Goal: Find contact information: Find contact information

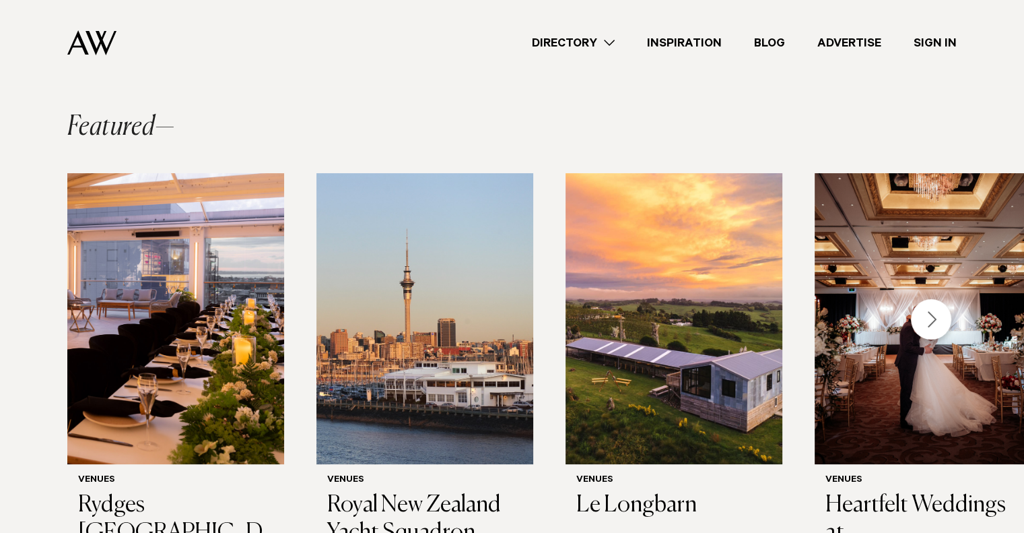
scroll to position [106, 0]
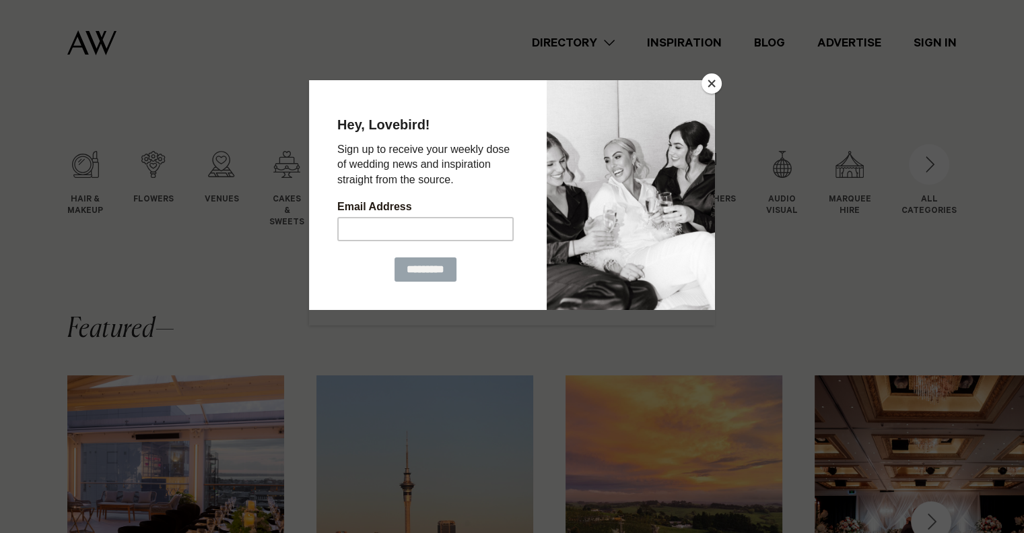
click at [716, 83] on button "Close" at bounding box center [712, 83] width 20 height 20
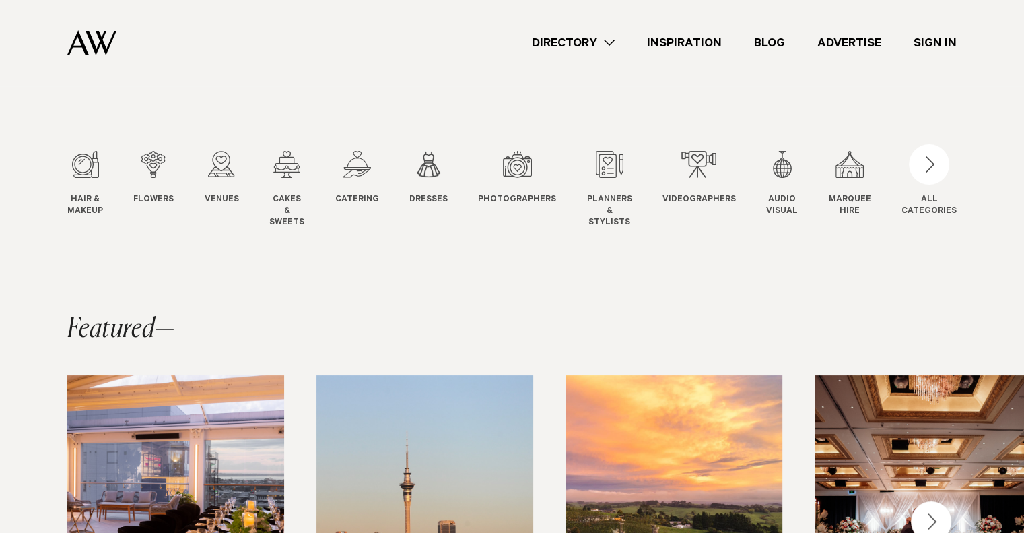
click at [610, 43] on link "Directory" at bounding box center [573, 43] width 115 height 18
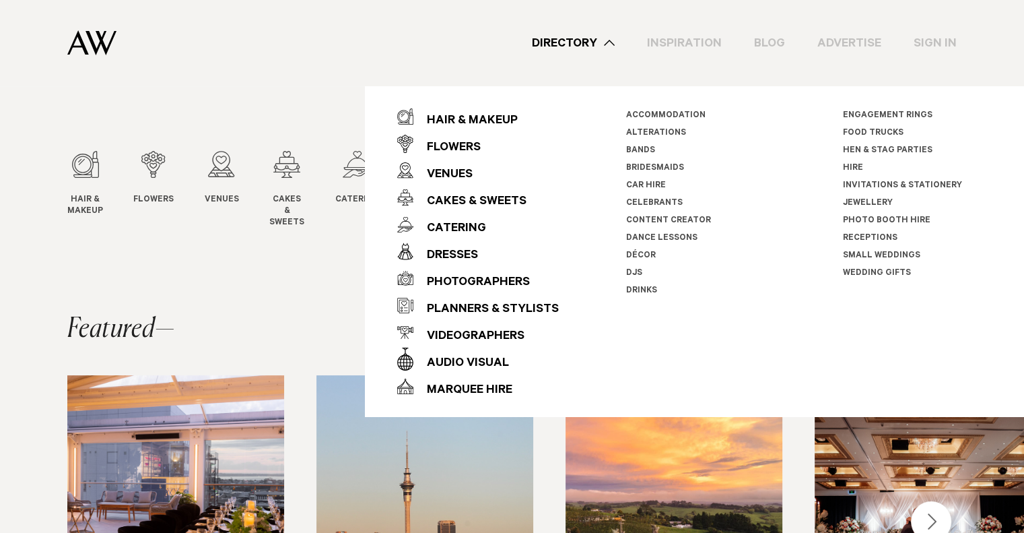
scroll to position [435, 0]
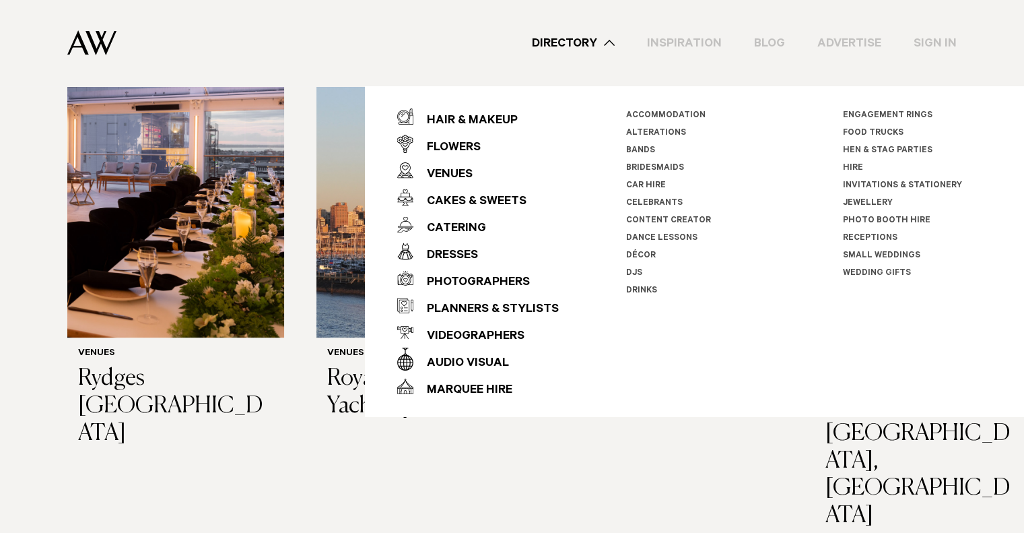
click at [189, 419] on swiper-slide "Venues Rydges Auckland" at bounding box center [175, 293] width 217 height 494
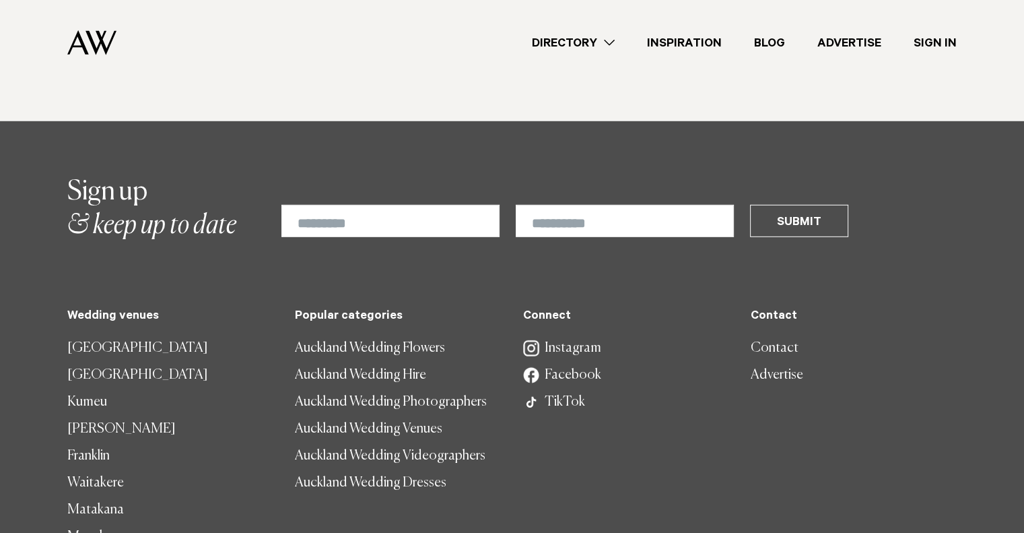
scroll to position [3899, 0]
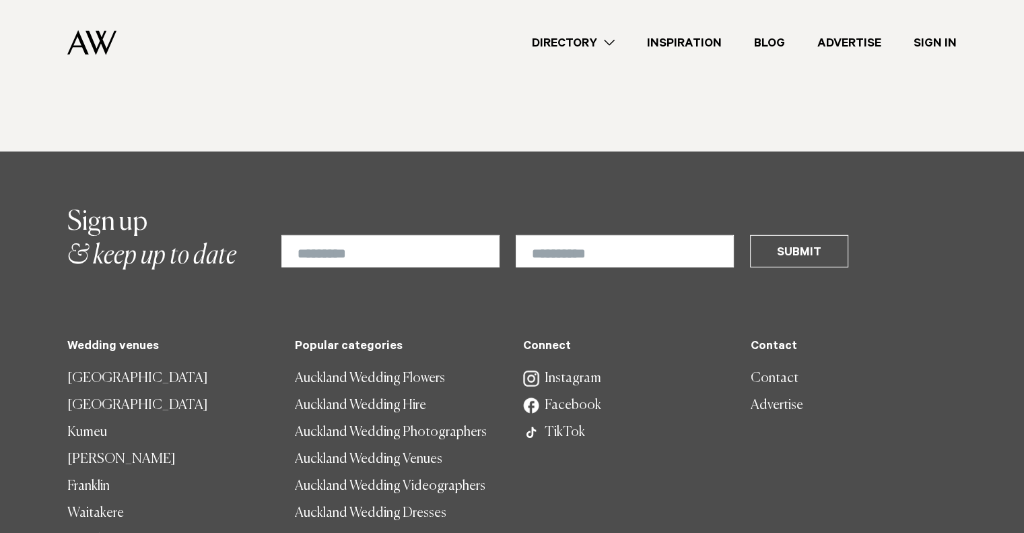
click at [774, 365] on link "Contact" at bounding box center [854, 378] width 206 height 27
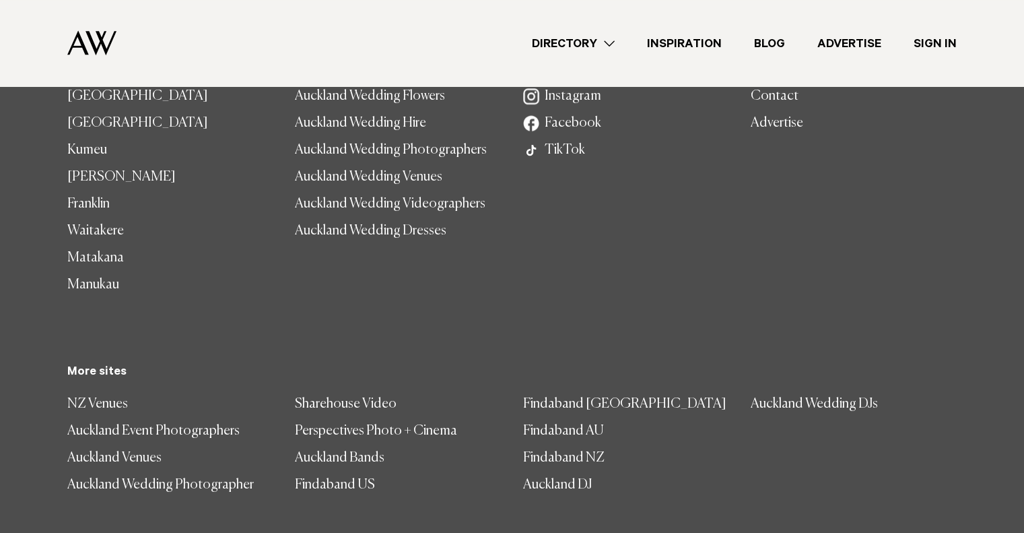
scroll to position [1007, 0]
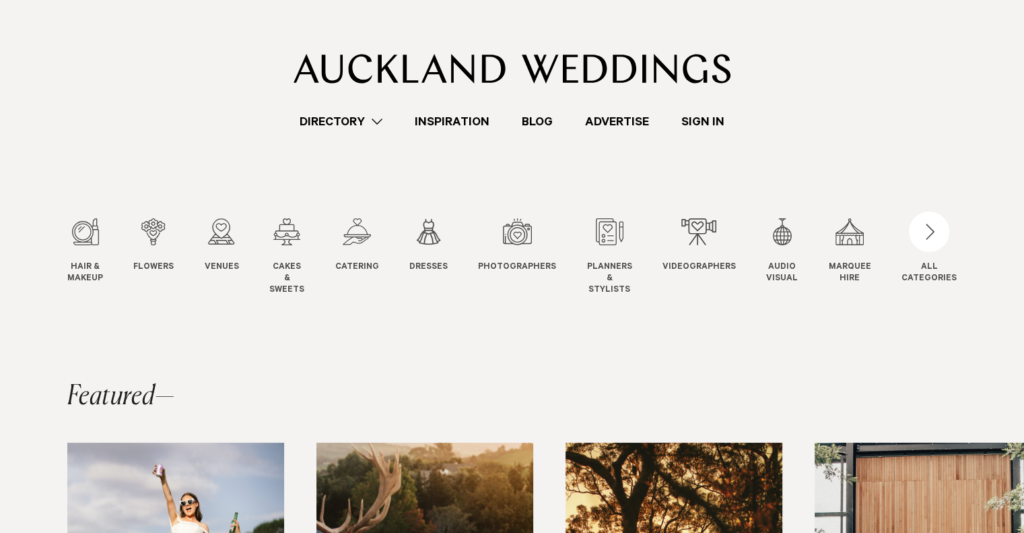
click at [269, 104] on div "Directory Hair & Makeup Flowers Venues" at bounding box center [512, 65] width 1003 height 131
click at [377, 125] on link "Directory" at bounding box center [340, 121] width 115 height 18
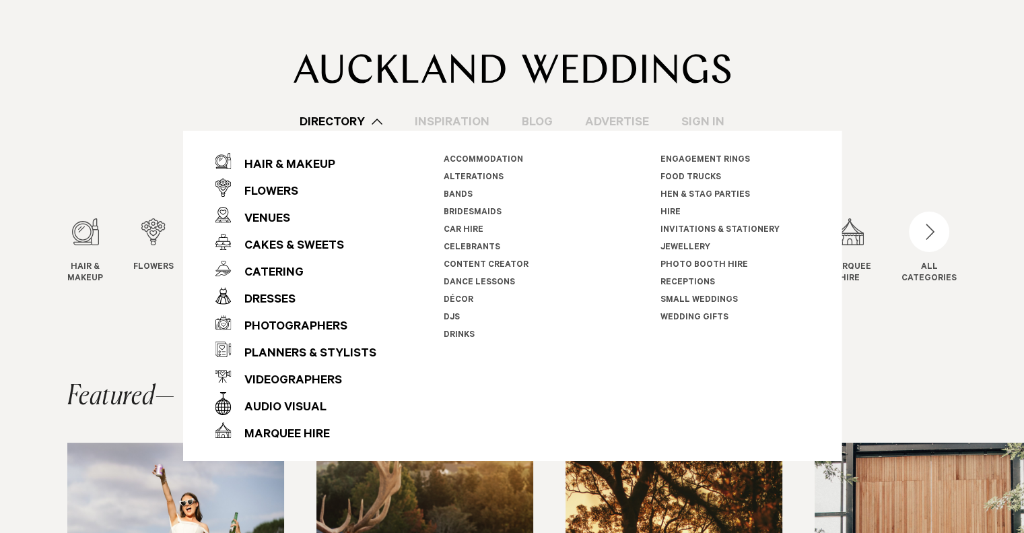
click at [207, 94] on div "Directory Hair & Makeup Flowers Venues" at bounding box center [512, 65] width 1003 height 131
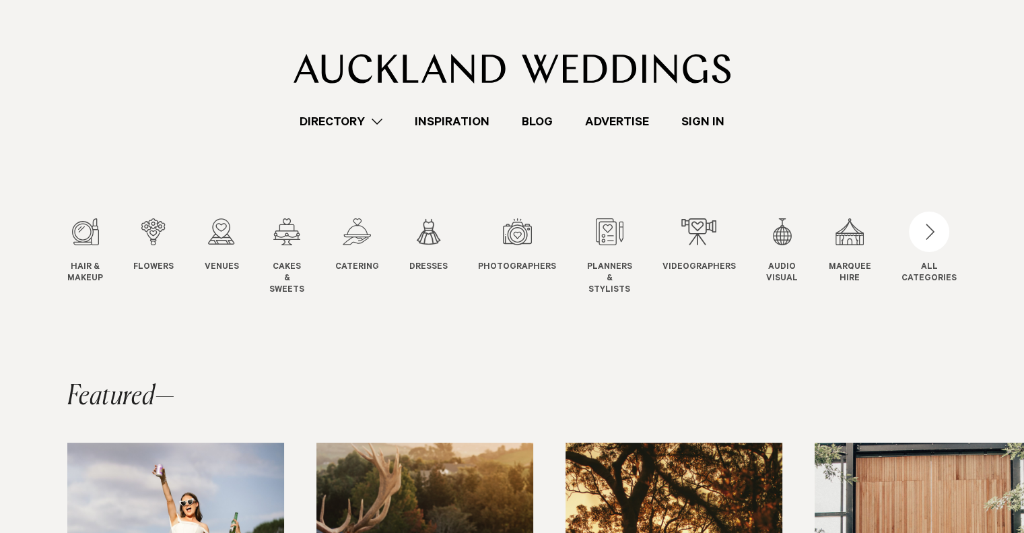
click at [805, 104] on div "Directory Hair & Makeup Flowers Venues" at bounding box center [512, 65] width 1003 height 131
drag, startPoint x: 843, startPoint y: 139, endPoint x: 961, endPoint y: 180, distance: 124.8
click at [846, 139] on section "Hair & Makeup Hair & Makeup Flowers Flowers Venues Venues Cakes" at bounding box center [512, 235] width 1024 height 209
click at [942, 234] on div "button" at bounding box center [929, 231] width 40 height 40
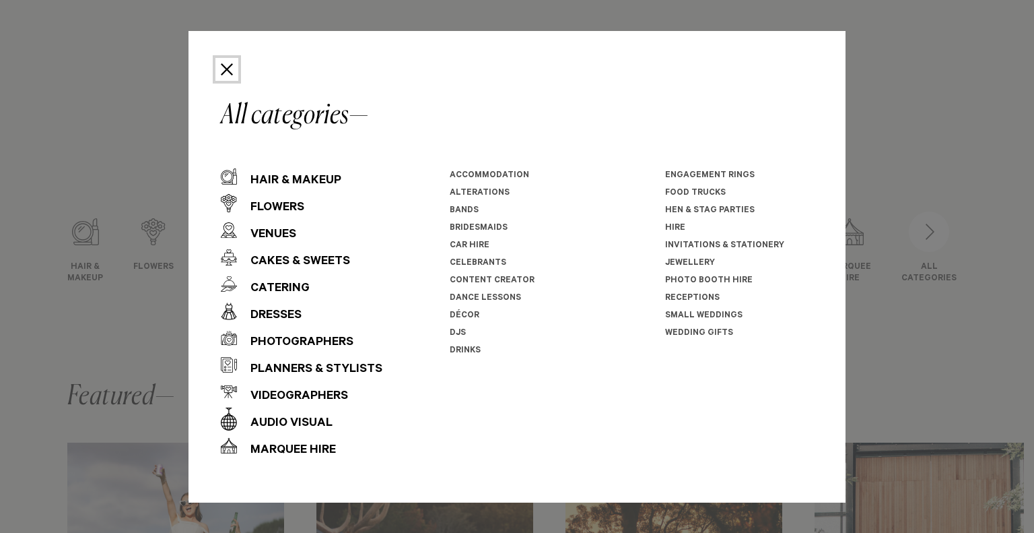
click at [232, 69] on button "Close" at bounding box center [226, 69] width 23 height 23
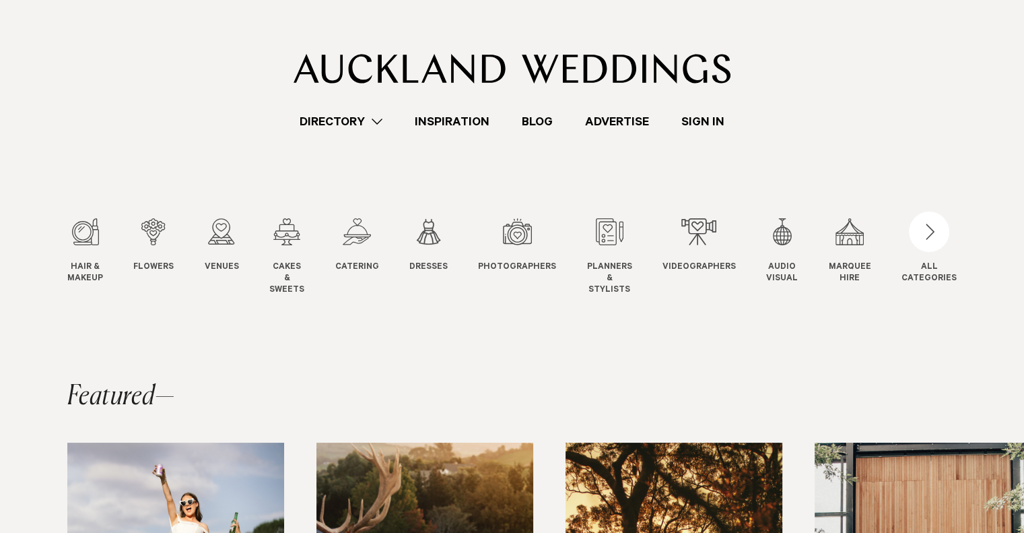
click at [137, 104] on div "Directory Hair & Makeup Flowers Venues" at bounding box center [512, 65] width 1003 height 131
